Goal: Find specific page/section: Find specific page/section

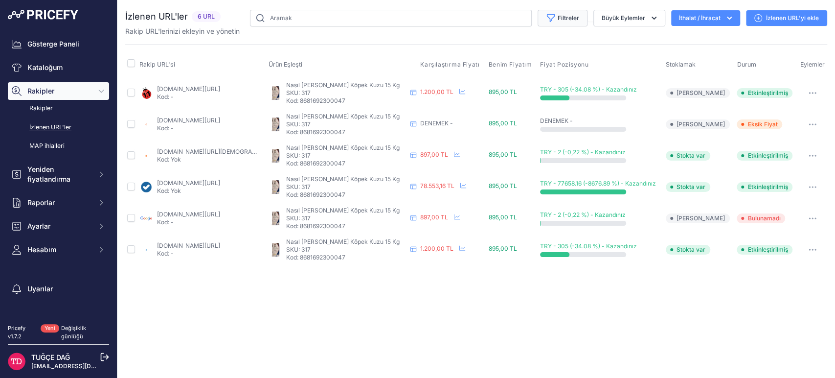
click at [375, 20] on font "Filtreler" at bounding box center [569, 17] width 22 height 7
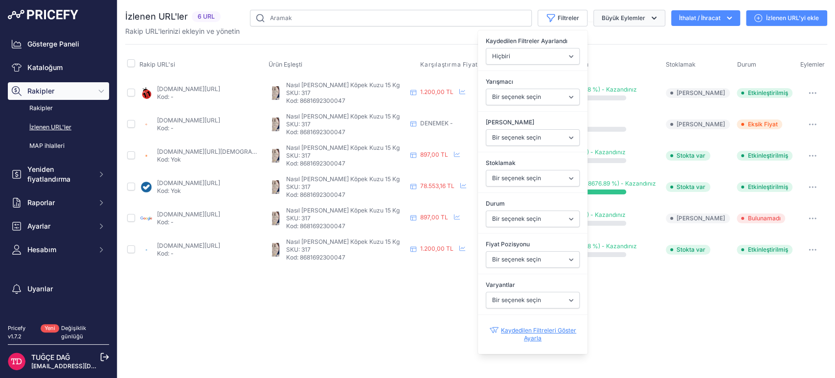
click at [375, 19] on font "Büyük Eylemler" at bounding box center [624, 17] width 44 height 7
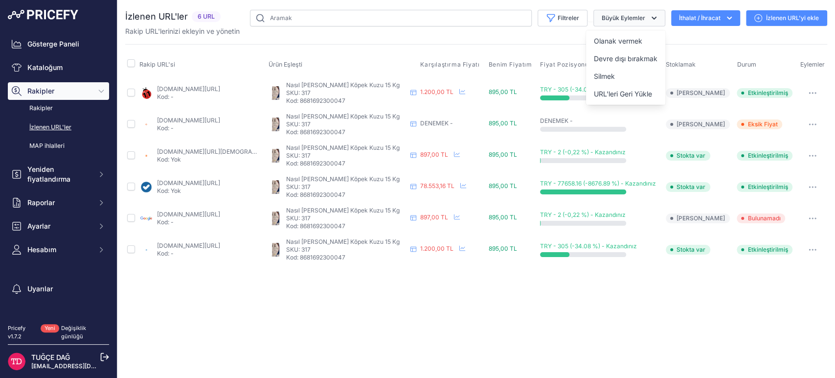
click at [375, 20] on button "Büyük Eylemler" at bounding box center [630, 18] width 72 height 17
click at [375, 18] on icon "button" at bounding box center [551, 18] width 10 height 10
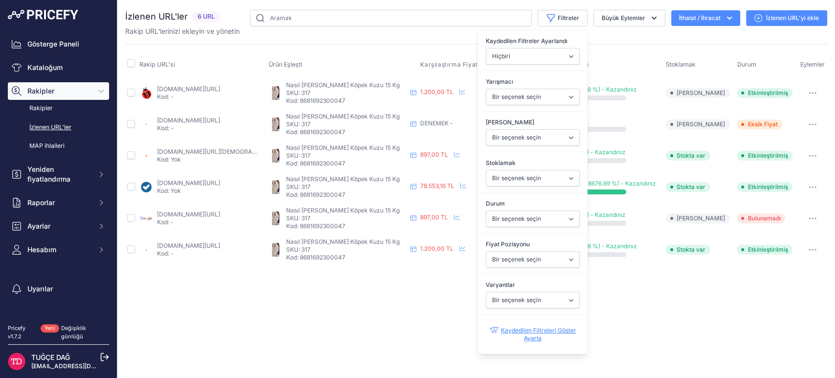
click at [336, 37] on div "İzlenen URL'ler 6 URL" at bounding box center [476, 137] width 702 height 255
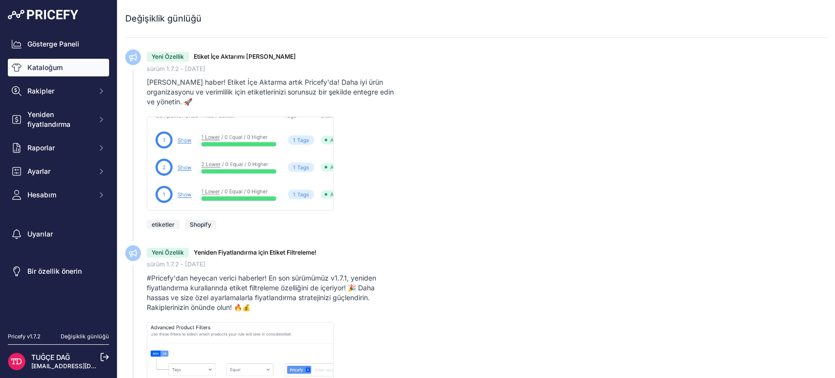
click at [36, 67] on font "Kataloğum" at bounding box center [44, 67] width 35 height 8
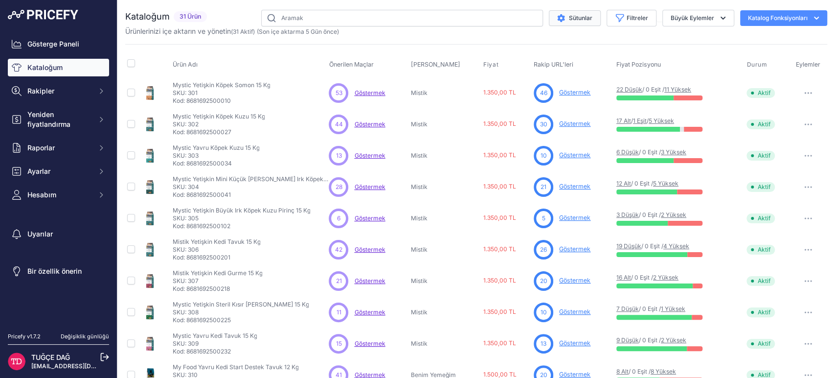
click at [570, 17] on font "Sütunlar" at bounding box center [580, 17] width 23 height 7
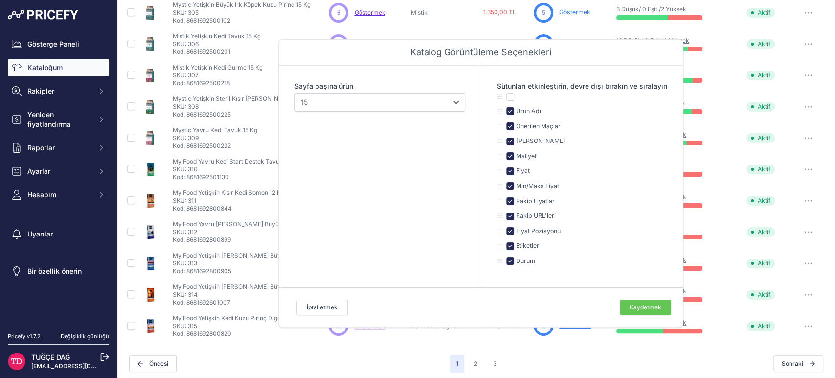
scroll to position [209, 0]
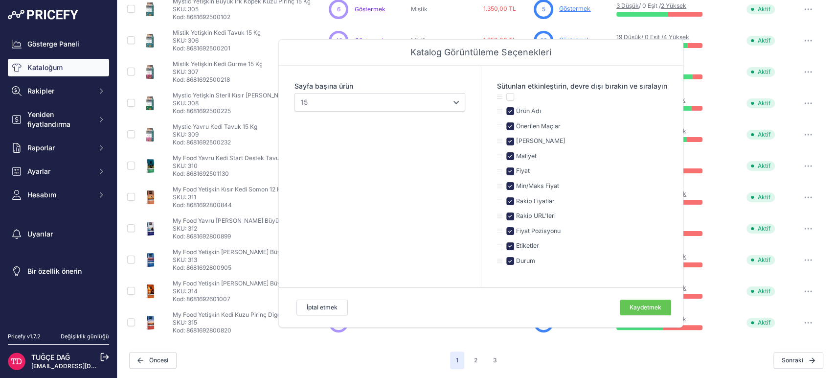
click at [547, 49] on font "Katalog Görüntüleme Seçenekleri" at bounding box center [481, 52] width 141 height 10
click at [435, 25] on td "Mistik" at bounding box center [445, 40] width 72 height 31
click at [541, 345] on div "Kataloğum 31 Ürün 10" at bounding box center [476, 85] width 702 height 568
click at [327, 307] on font "İptal etmek" at bounding box center [322, 306] width 31 height 7
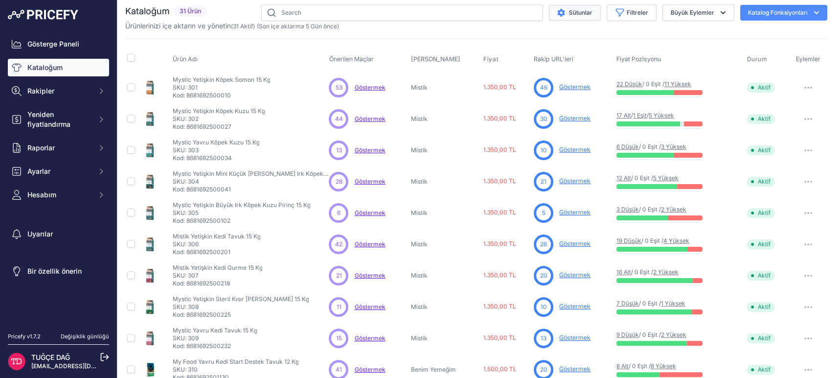
scroll to position [0, 0]
